Goal: Contribute content

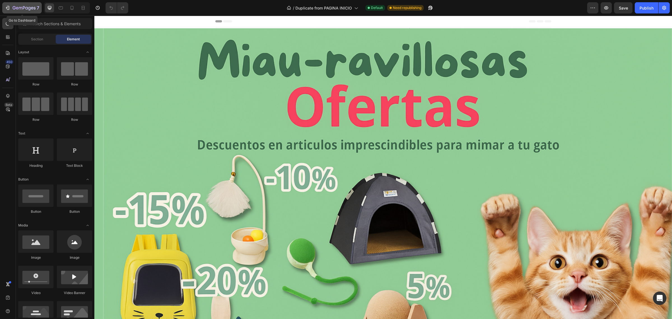
click at [13, 6] on icon "button" at bounding box center [14, 7] width 3 height 3
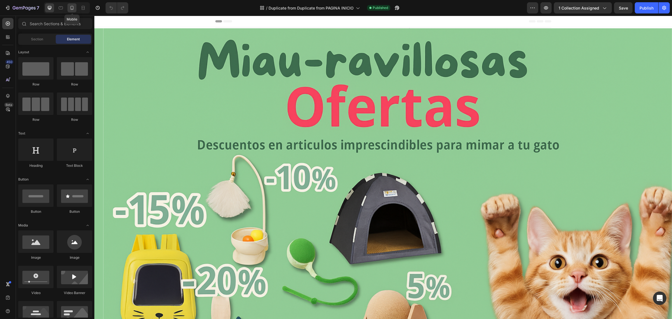
click at [73, 6] on icon at bounding box center [72, 8] width 3 height 4
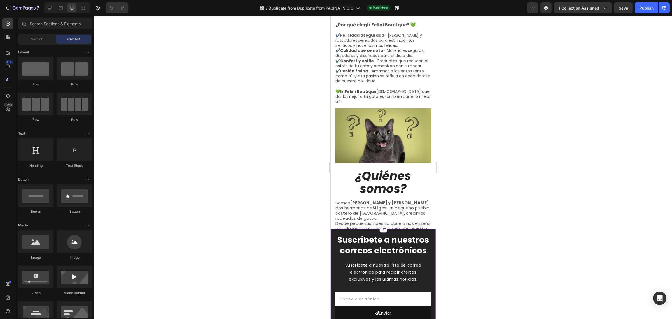
scroll to position [745, 0]
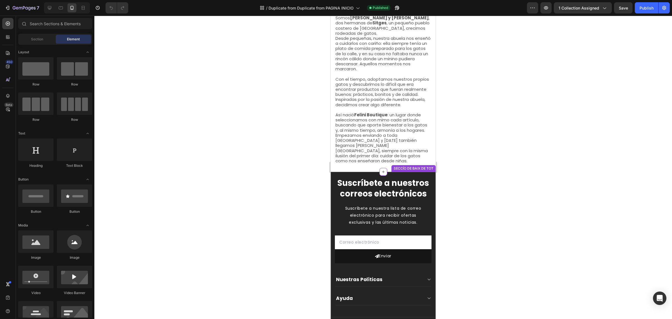
click at [345, 195] on h2 "Suscríbete a nuestros correos electrónicos" at bounding box center [383, 188] width 97 height 22
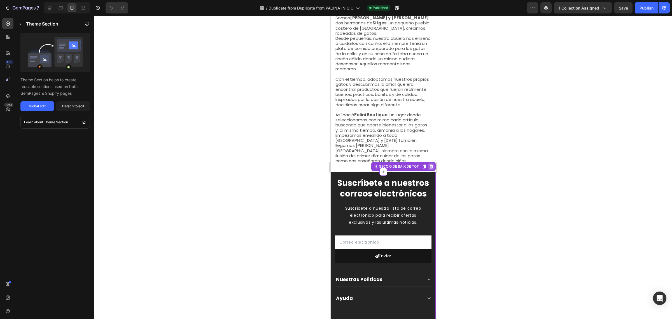
click at [429, 163] on div at bounding box center [431, 166] width 7 height 7
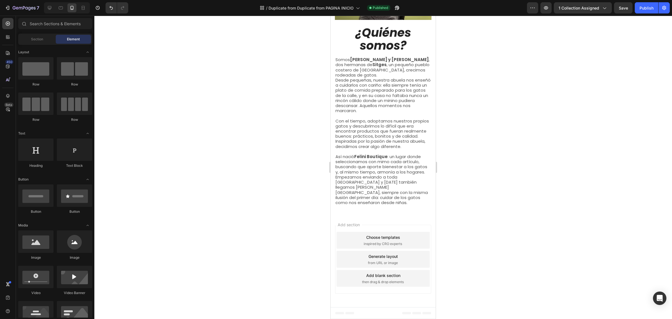
scroll to position [690, 0]
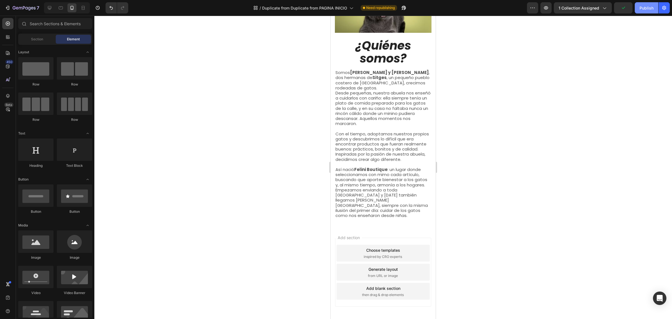
click at [642, 8] on div "Publish" at bounding box center [647, 8] width 14 height 6
click at [16, 6] on icon "button" at bounding box center [24, 8] width 23 height 5
